Goal: Use online tool/utility: Utilize a website feature to perform a specific function

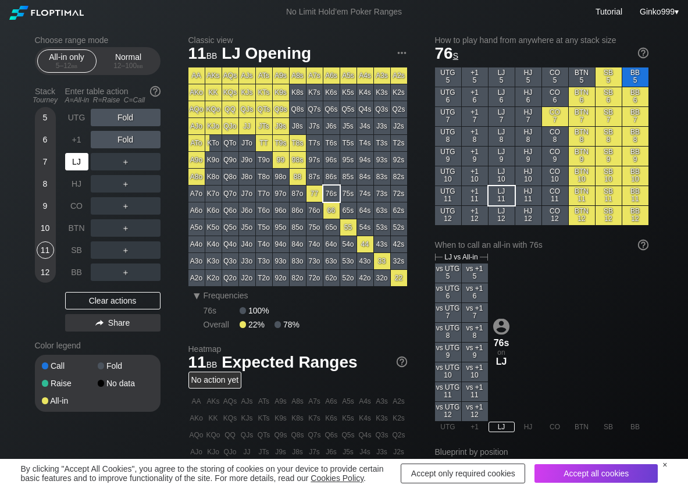
click at [77, 157] on div "LJ" at bounding box center [76, 161] width 23 height 17
click at [94, 144] on div "A ✕" at bounding box center [102, 139] width 23 height 17
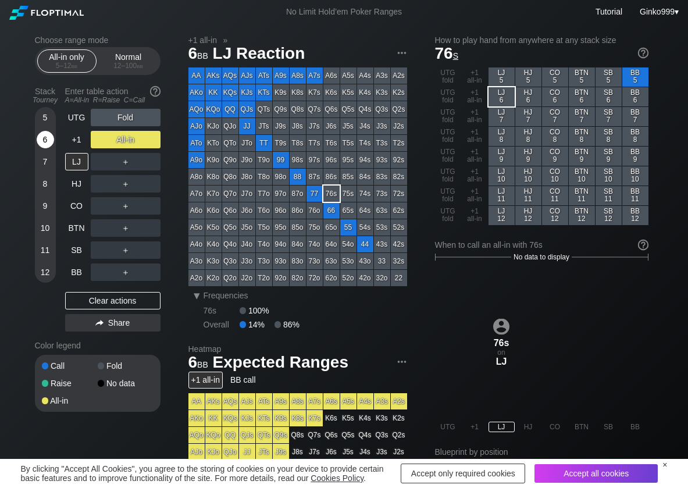
click at [41, 152] on div "6" at bounding box center [45, 142] width 17 height 22
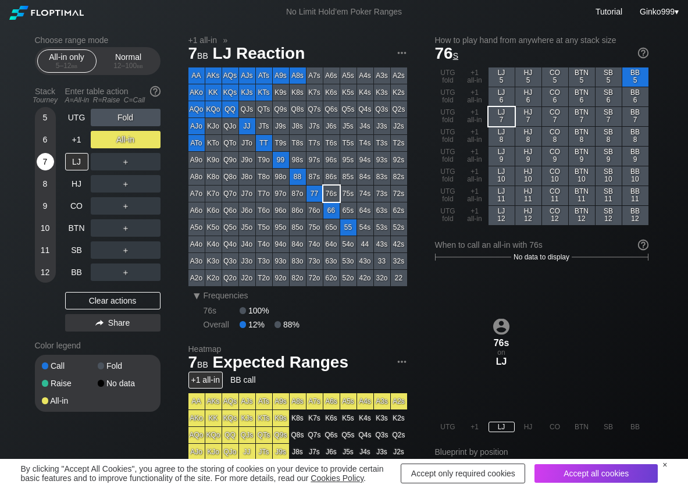
click at [46, 159] on div "7" at bounding box center [45, 161] width 17 height 17
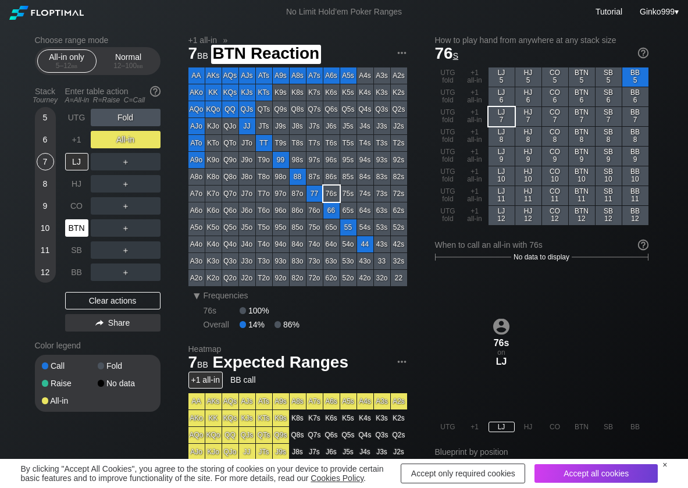
click at [73, 228] on div "BTN" at bounding box center [76, 227] width 23 height 17
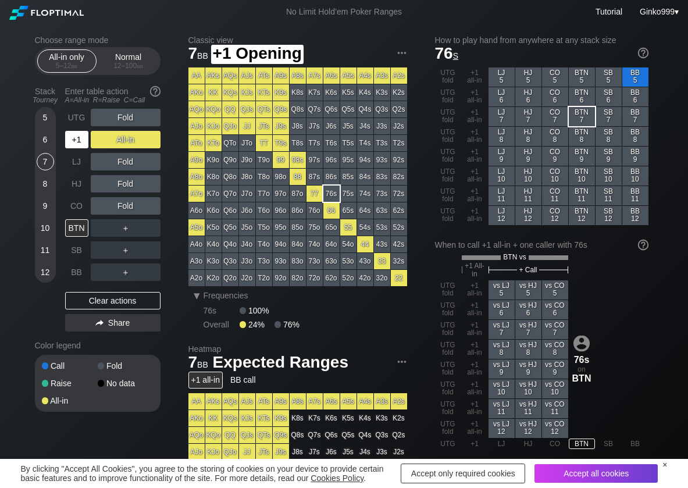
click at [74, 145] on div "+1" at bounding box center [76, 139] width 23 height 17
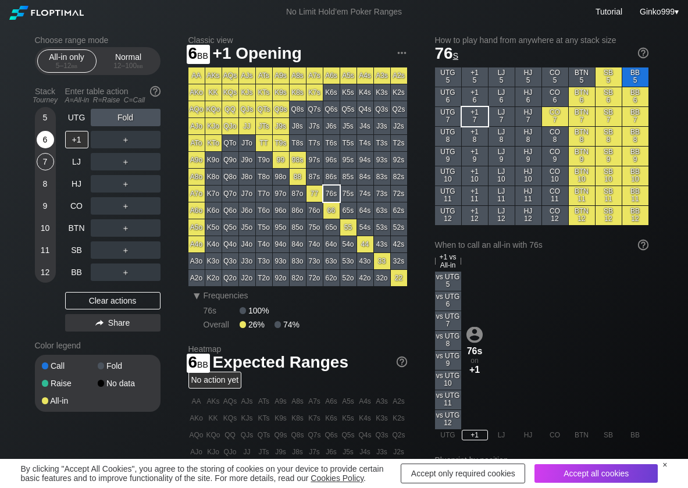
click at [40, 138] on div "6" at bounding box center [45, 139] width 17 height 17
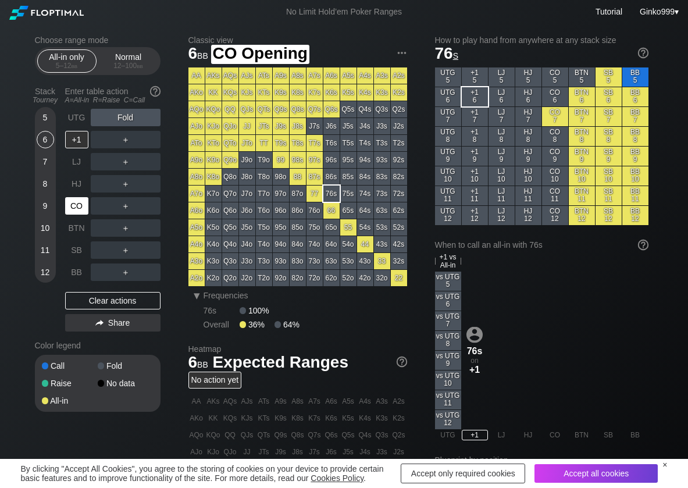
click at [70, 207] on div "CO" at bounding box center [76, 205] width 23 height 17
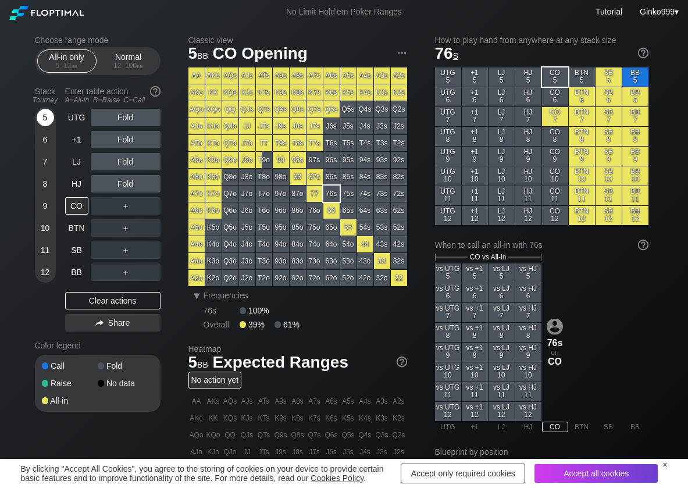
click at [45, 118] on div "5" at bounding box center [45, 117] width 17 height 17
click at [106, 232] on div "A ✕" at bounding box center [102, 227] width 23 height 17
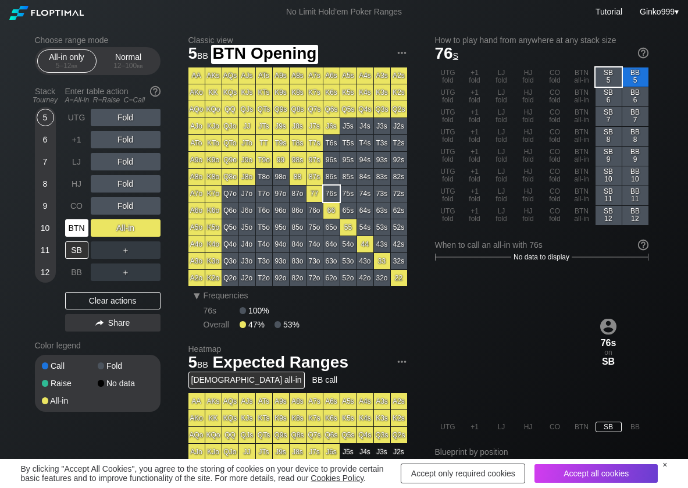
click at [65, 226] on div "BTN" at bounding box center [76, 227] width 23 height 17
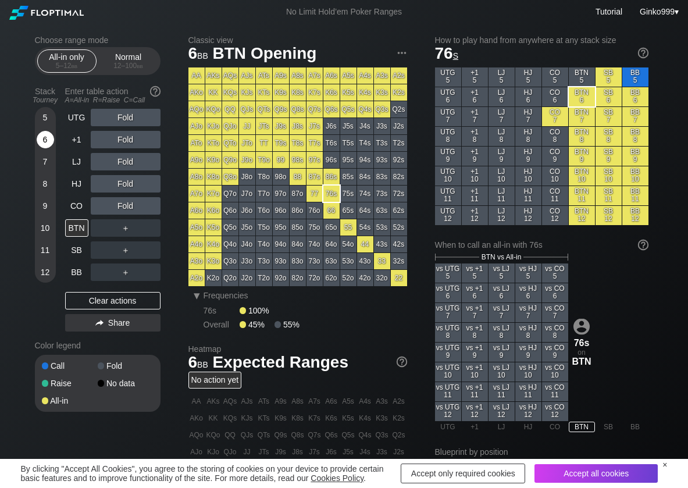
click at [45, 139] on div "6" at bounding box center [45, 139] width 17 height 17
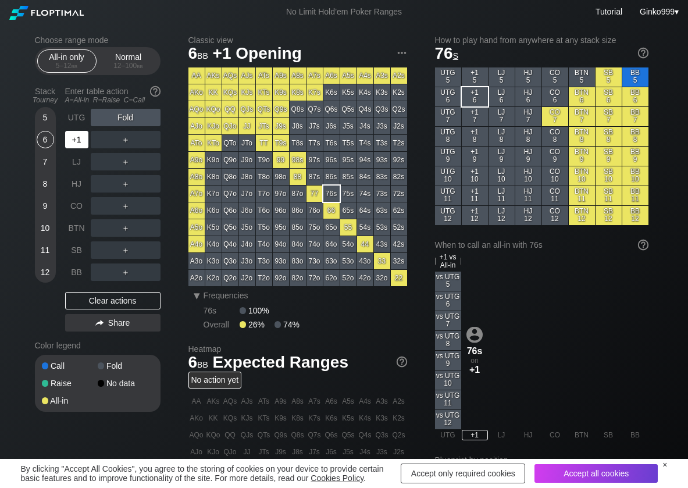
click at [74, 134] on div "+1" at bounding box center [76, 139] width 23 height 17
click at [100, 145] on div "A ✕" at bounding box center [102, 139] width 23 height 17
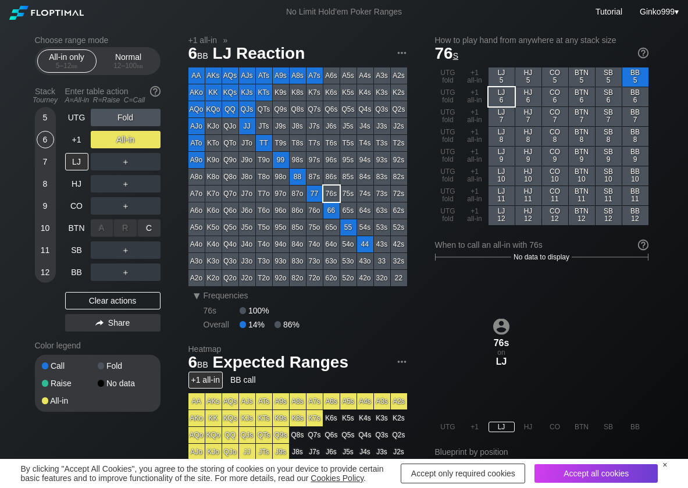
click at [148, 218] on div "A ✕ R ✕ C ✕ ＋" at bounding box center [126, 228] width 70 height 27
click at [148, 223] on div "C ✕" at bounding box center [149, 227] width 23 height 17
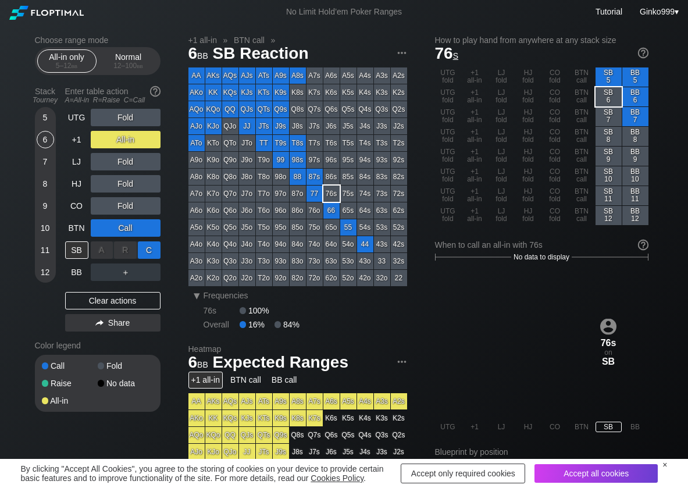
click at [152, 251] on div "C ✕" at bounding box center [149, 250] width 23 height 17
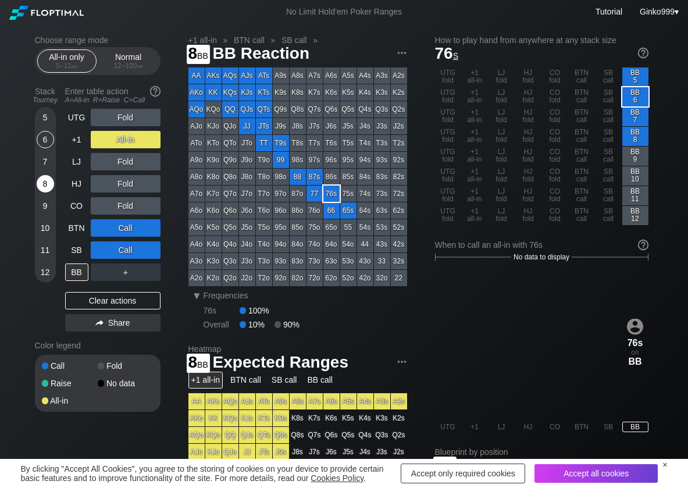
click at [41, 188] on div "8" at bounding box center [45, 183] width 17 height 17
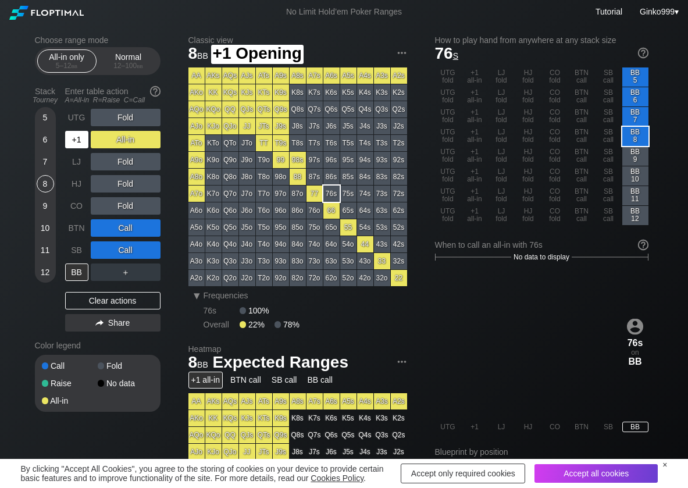
click at [65, 141] on div "+1" at bounding box center [76, 139] width 23 height 17
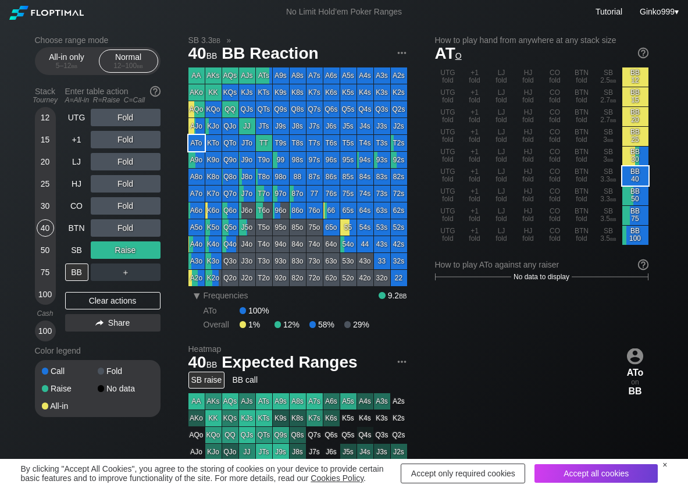
scroll to position [58, 0]
